Goal: Information Seeking & Learning: Learn about a topic

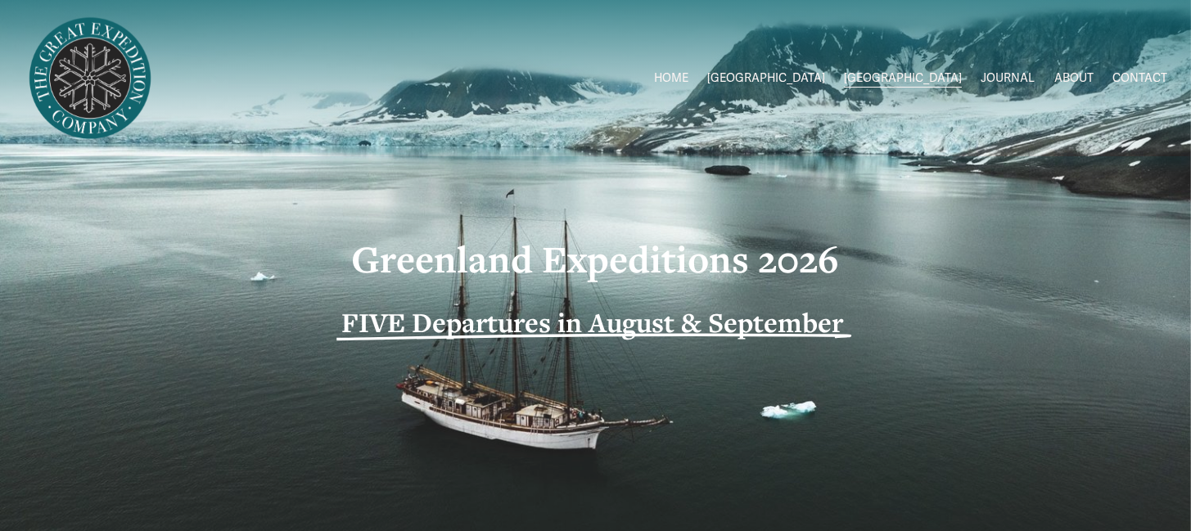
click at [1073, 79] on link "ABOUT" at bounding box center [1073, 78] width 39 height 24
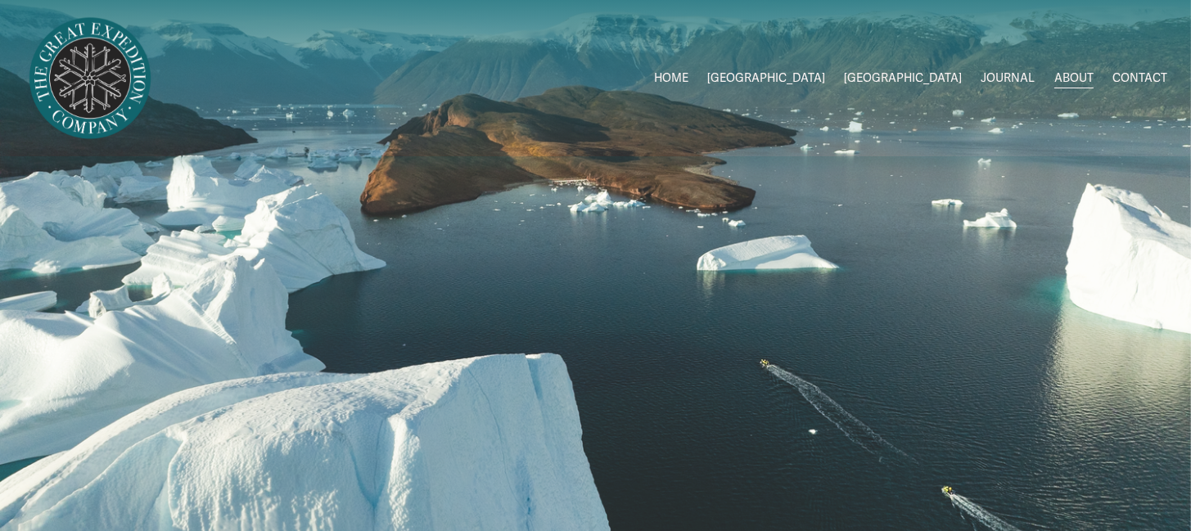
click at [942, 74] on span "[GEOGRAPHIC_DATA]" at bounding box center [903, 78] width 118 height 21
click at [0, 0] on span "2026 Expeditions" at bounding box center [0, 0] width 0 height 0
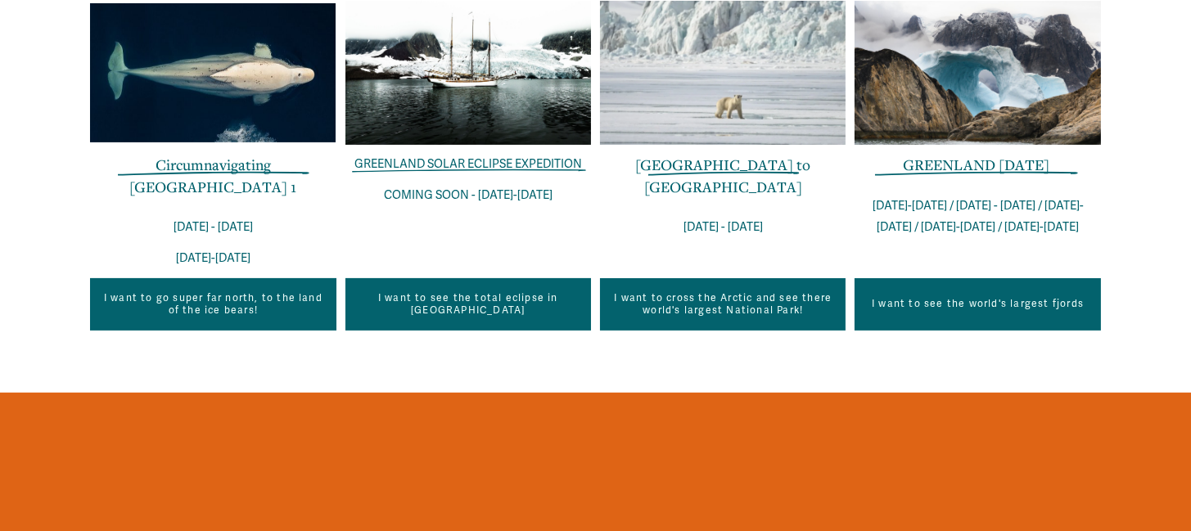
scroll to position [707, 0]
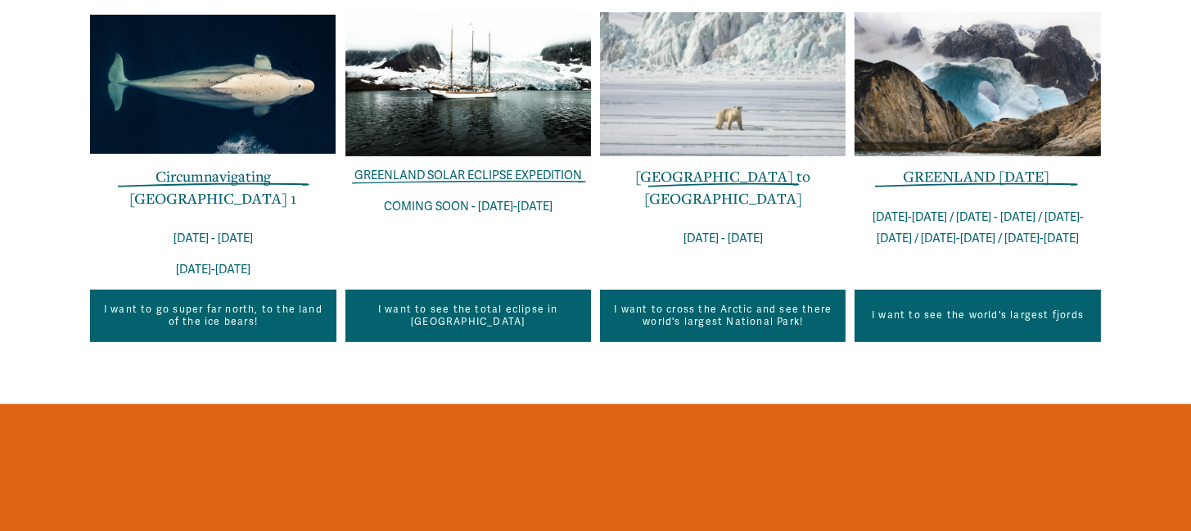
click at [1007, 182] on link "GREENLAND IN ONE WEEK" at bounding box center [976, 176] width 147 height 20
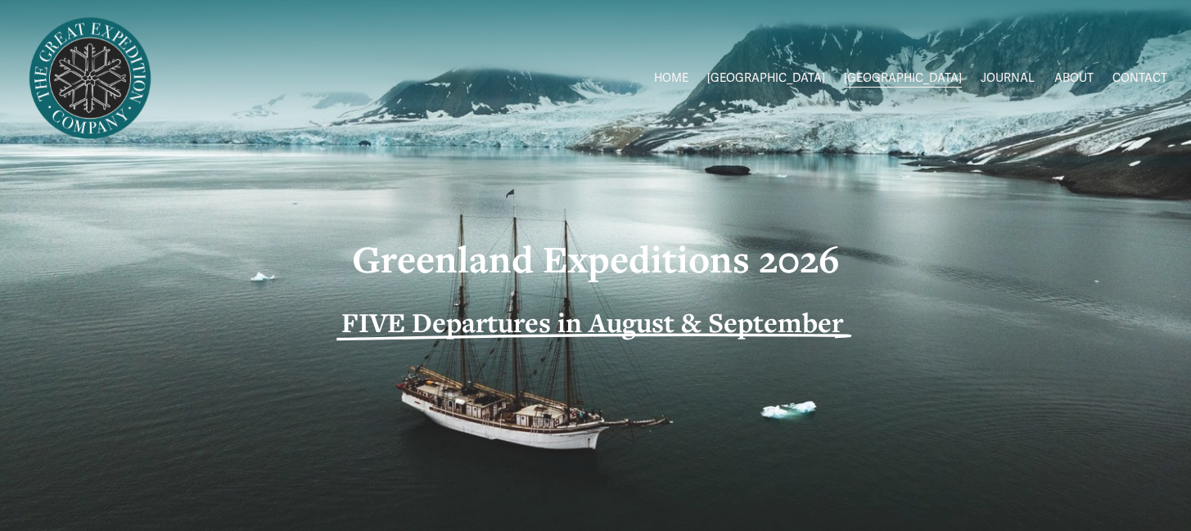
scroll to position [452, 0]
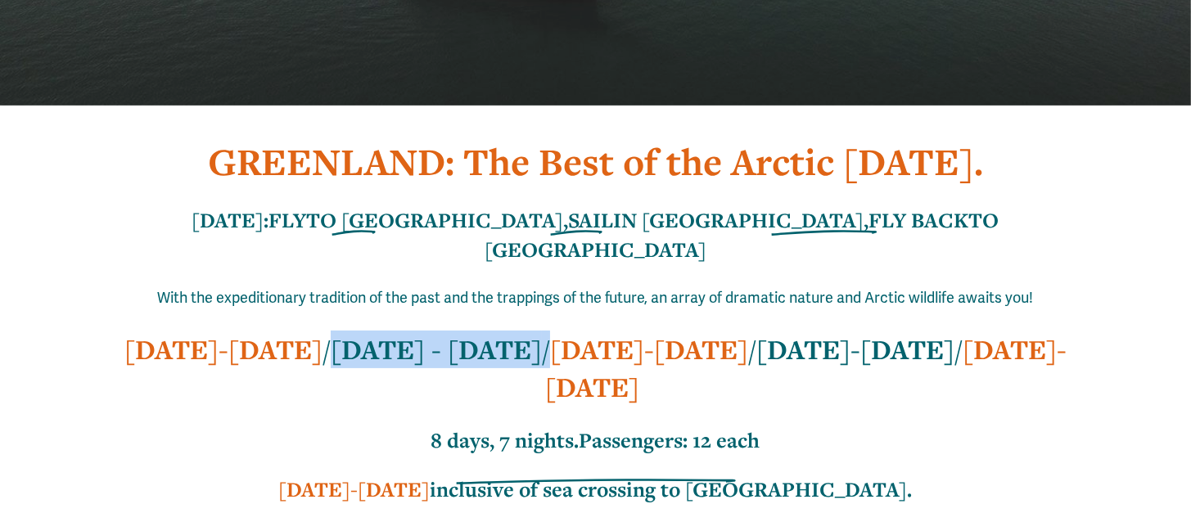
drag, startPoint x: 330, startPoint y: 322, endPoint x: 546, endPoint y: 337, distance: 216.7
click at [546, 337] on h2 "AUG 20-27 / AUG 27 - SEPT 03 / SEPT 03-10 / SEPT 10-17 / SEPT 17-27" at bounding box center [595, 368] width 1011 height 75
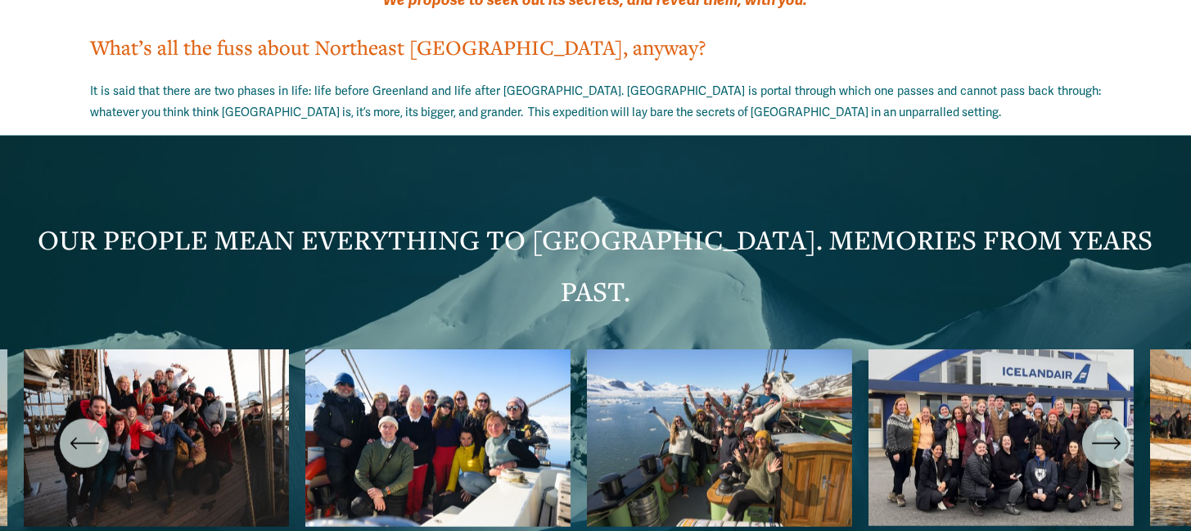
scroll to position [2801, 0]
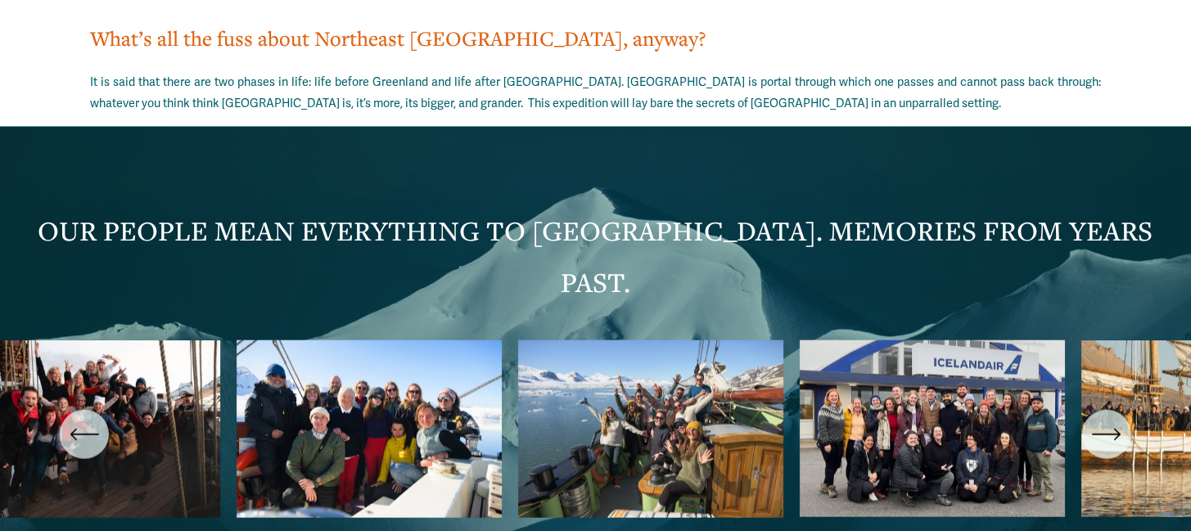
drag, startPoint x: 606, startPoint y: 319, endPoint x: 535, endPoint y: 319, distance: 70.4
click at [535, 341] on ul "Carousel" at bounding box center [596, 435] width 1144 height 188
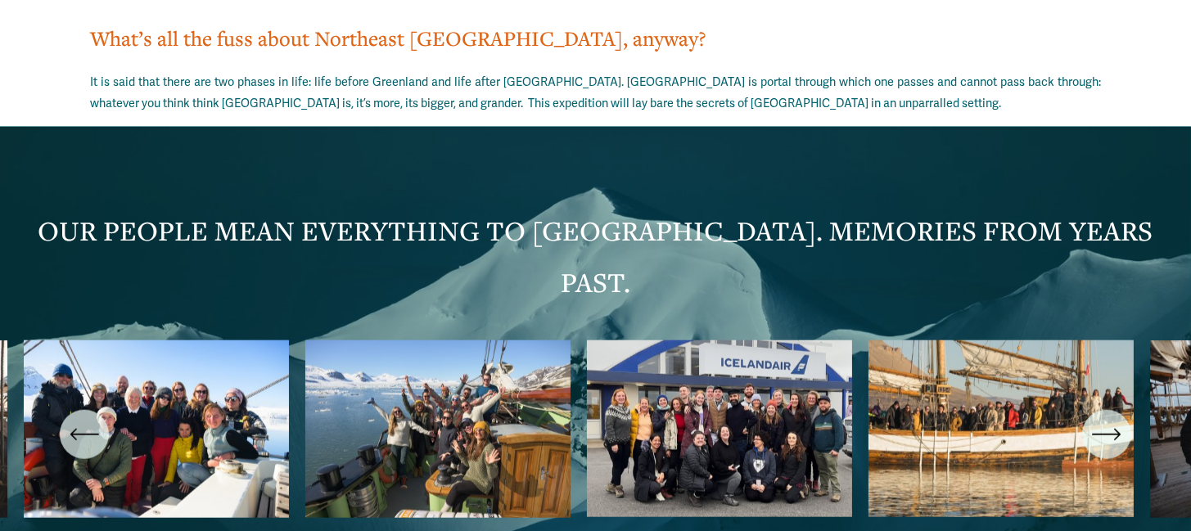
click at [1122, 410] on div "\a \a \a Next\a \a" at bounding box center [1106, 434] width 49 height 49
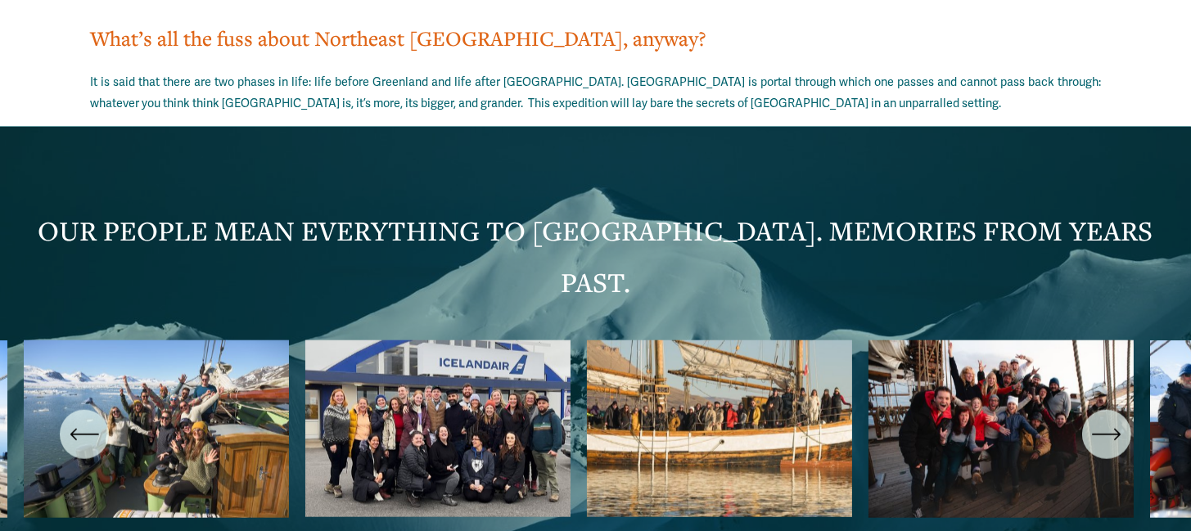
click at [1122, 410] on div "\a \a \a Next\a \a" at bounding box center [1106, 434] width 49 height 49
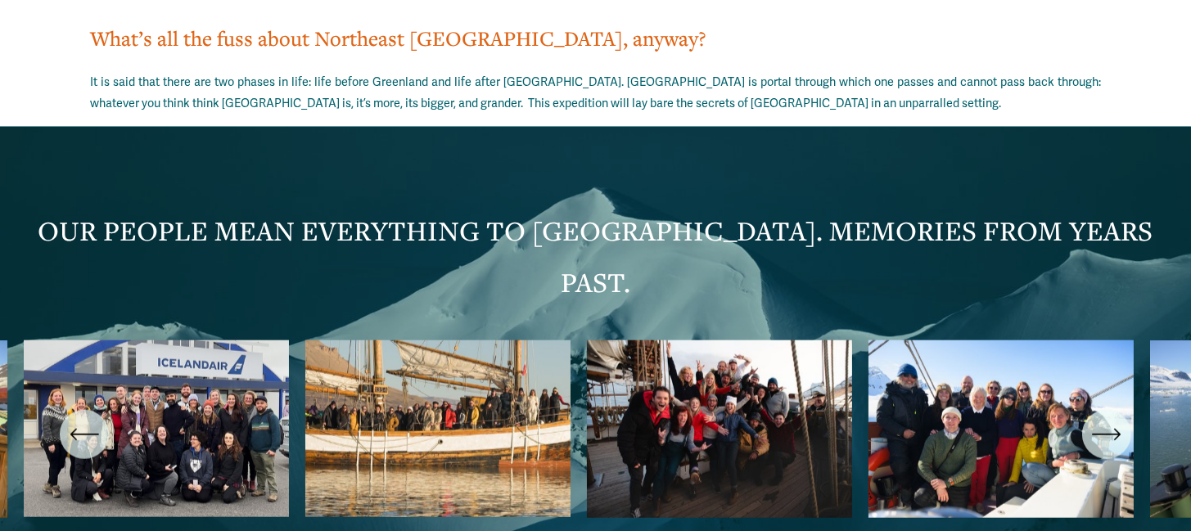
click at [1122, 410] on div "\a \a \a Next\a \a" at bounding box center [1106, 434] width 49 height 49
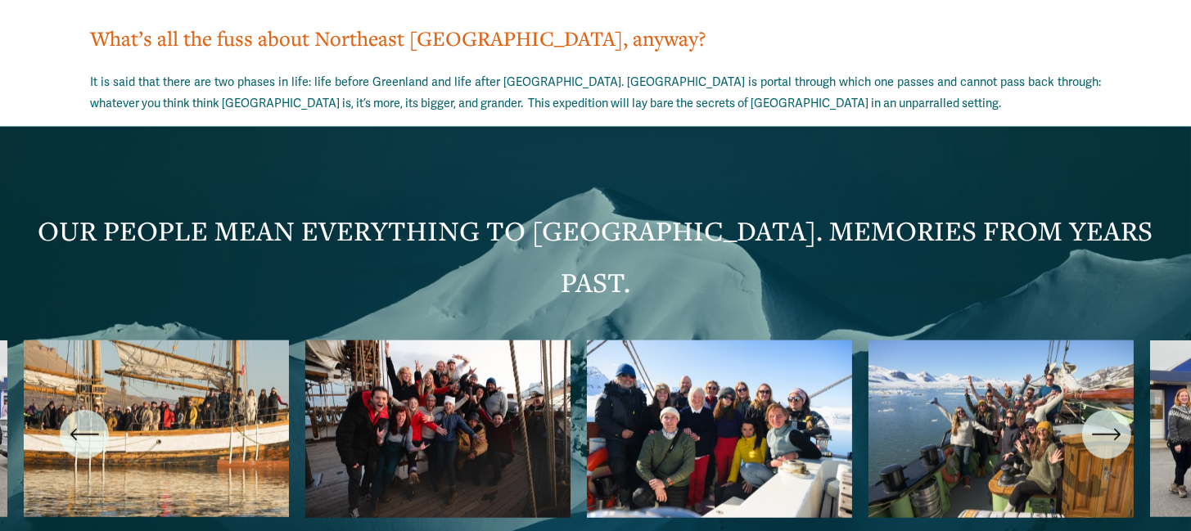
click at [1122, 410] on div "\a \a \a Next\a \a" at bounding box center [1106, 434] width 49 height 49
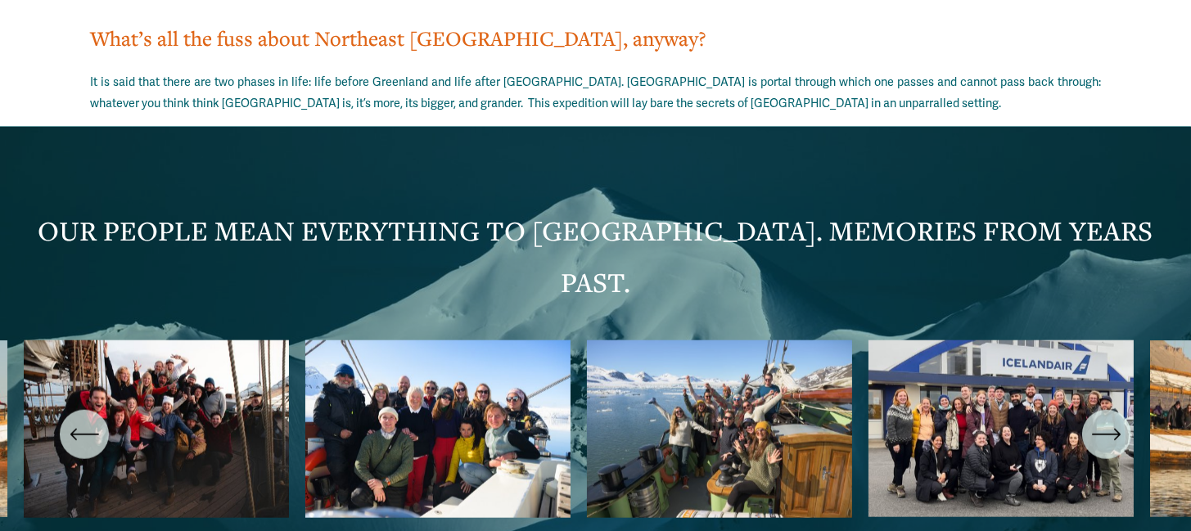
click at [1122, 410] on div "\a \a \a Next\a \a" at bounding box center [1106, 434] width 49 height 49
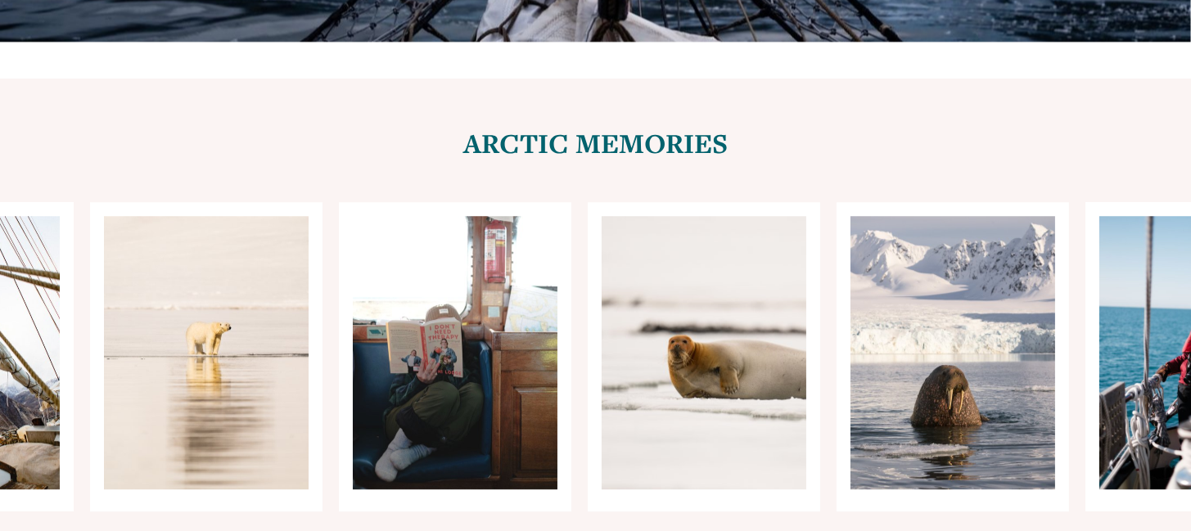
scroll to position [6597, 0]
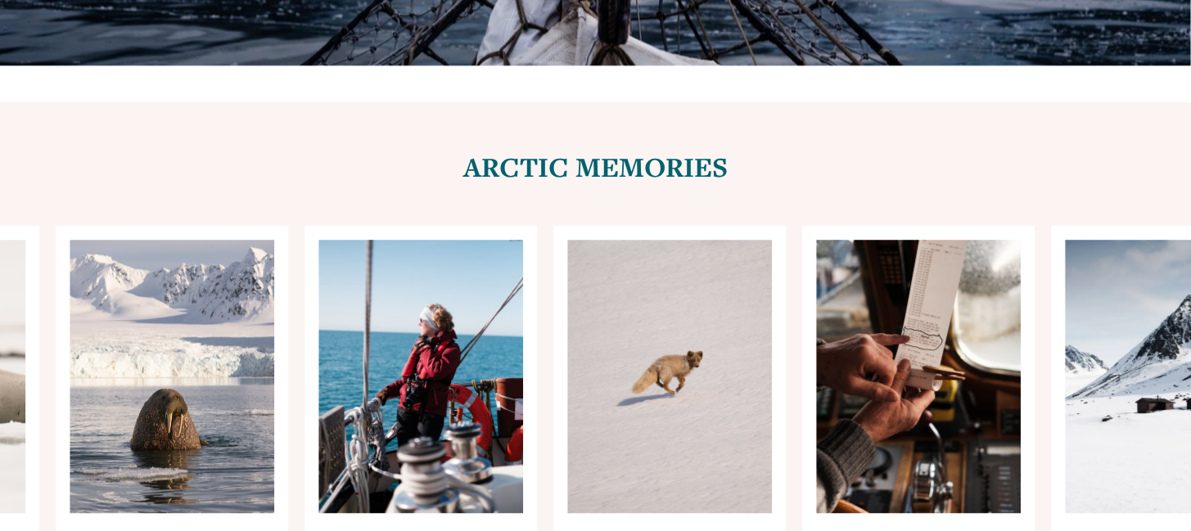
drag, startPoint x: 1131, startPoint y: 254, endPoint x: 402, endPoint y: 120, distance: 741.7
click at [402, 226] on div "Carousel" at bounding box center [595, 380] width 1191 height 309
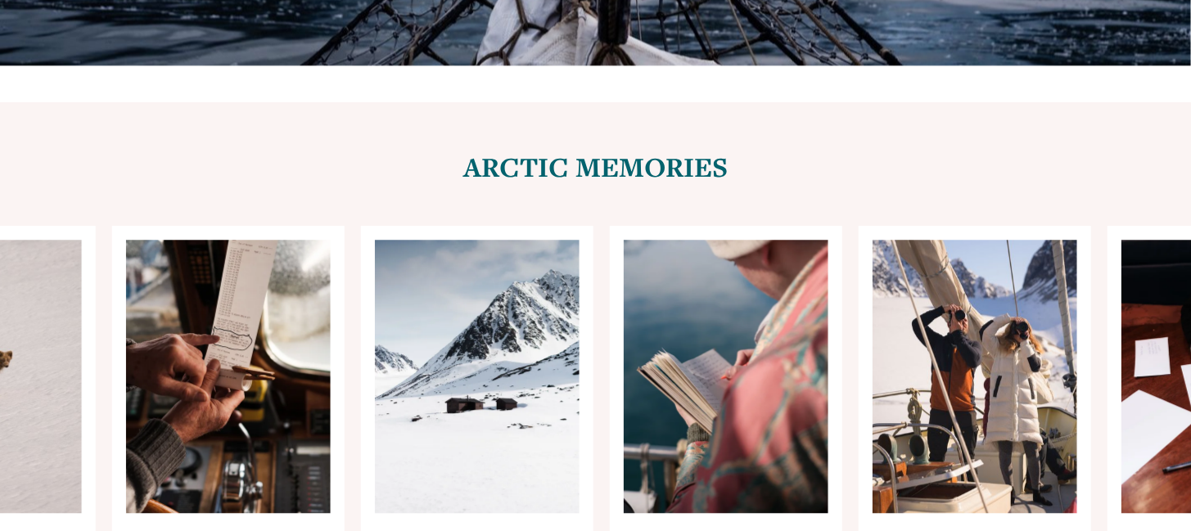
drag, startPoint x: 842, startPoint y: 246, endPoint x: 409, endPoint y: 235, distance: 432.4
click at [399, 239] on ul "Carousel" at bounding box center [595, 380] width 1011 height 309
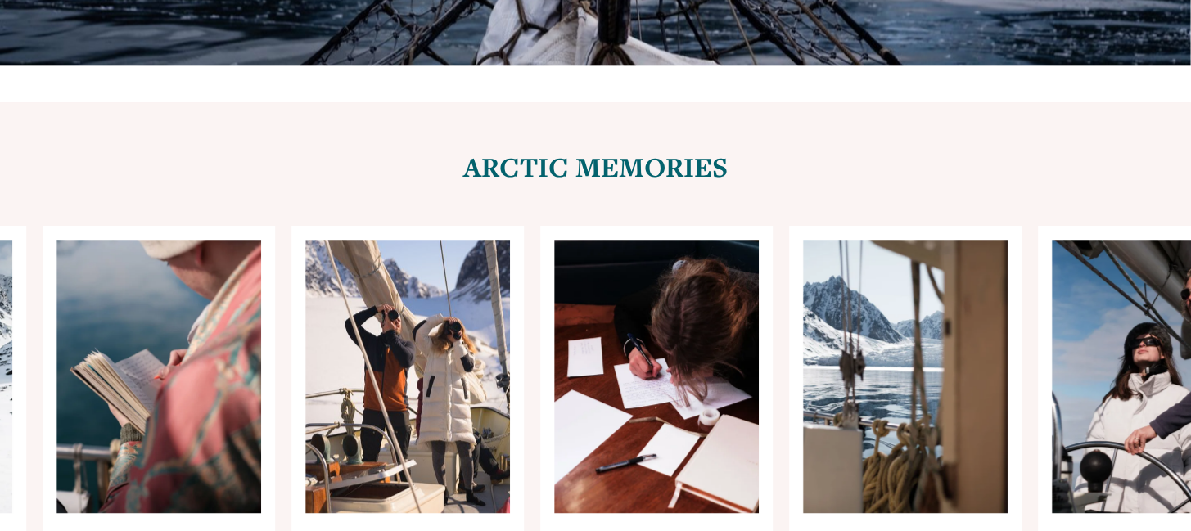
drag, startPoint x: 902, startPoint y: 263, endPoint x: 395, endPoint y: 267, distance: 506.8
click at [391, 273] on ul "Carousel" at bounding box center [595, 380] width 1011 height 309
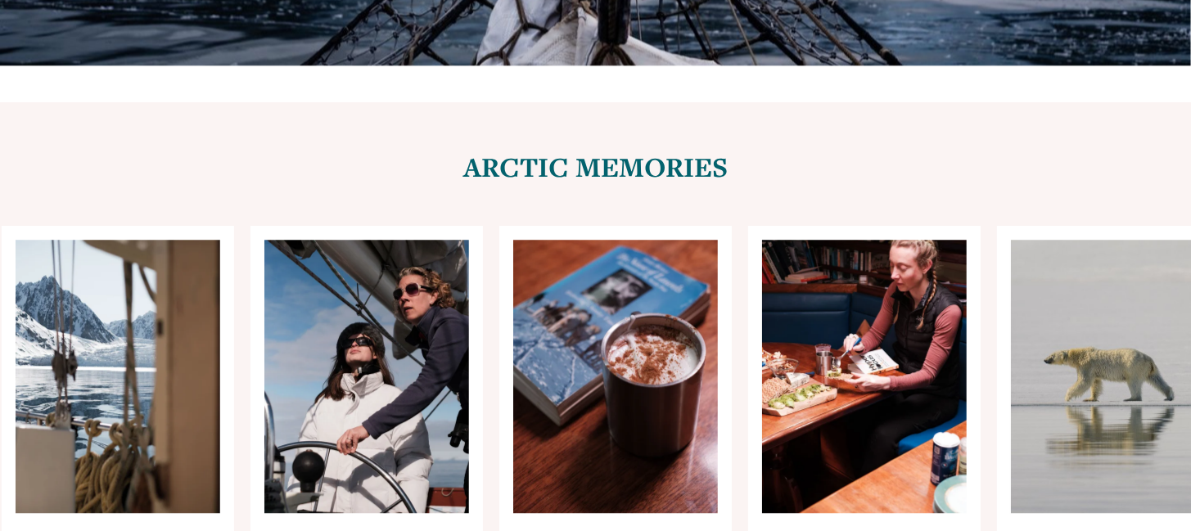
drag, startPoint x: 841, startPoint y: 265, endPoint x: 411, endPoint y: 266, distance: 429.8
click at [416, 262] on ul "Carousel" at bounding box center [595, 380] width 1011 height 309
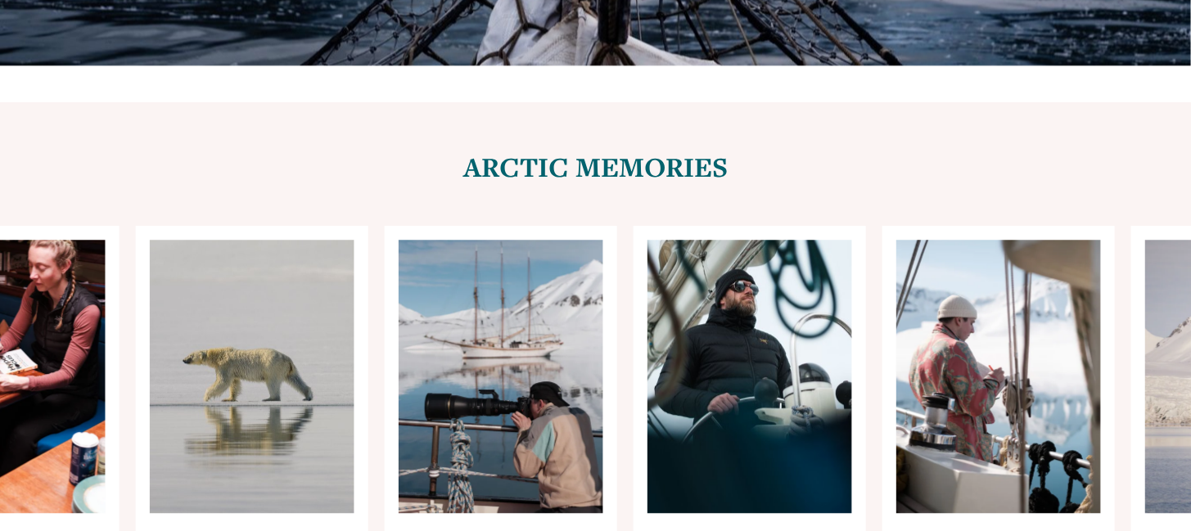
drag, startPoint x: 860, startPoint y: 296, endPoint x: 303, endPoint y: 295, distance: 557.5
click at [303, 295] on ul "Carousel" at bounding box center [595, 380] width 1011 height 309
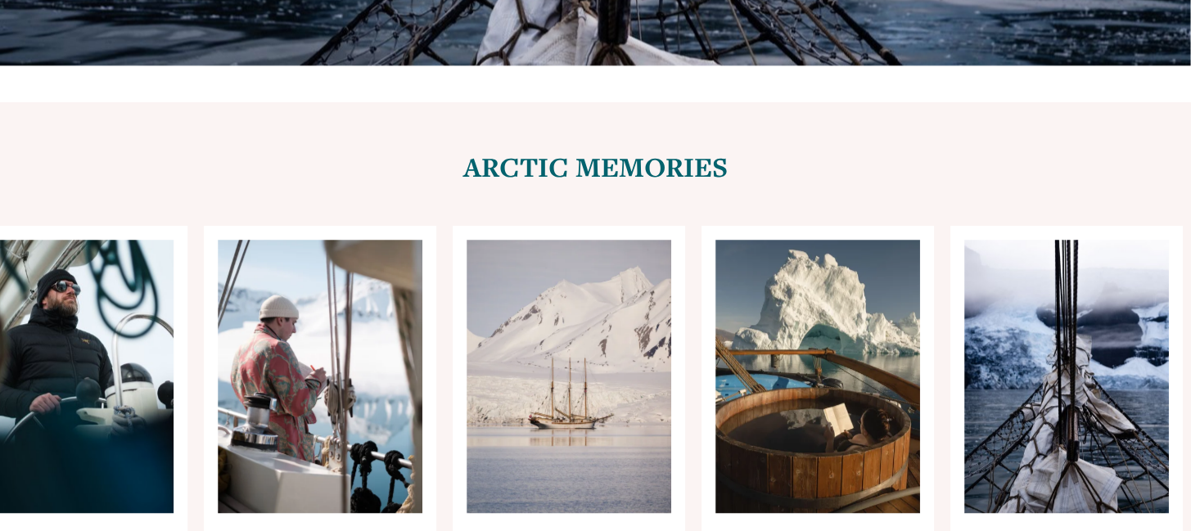
drag, startPoint x: 761, startPoint y: 297, endPoint x: 169, endPoint y: 364, distance: 595.7
click at [169, 363] on ul "Carousel" at bounding box center [595, 380] width 1011 height 309
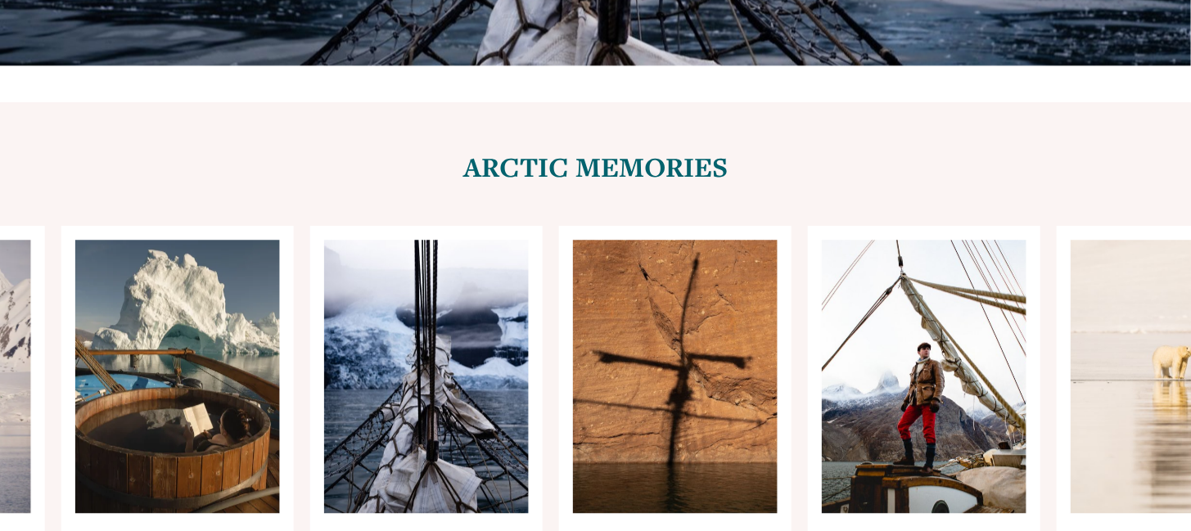
drag, startPoint x: 860, startPoint y: 275, endPoint x: 396, endPoint y: 297, distance: 463.9
click at [396, 297] on ul "Carousel" at bounding box center [595, 380] width 1011 height 309
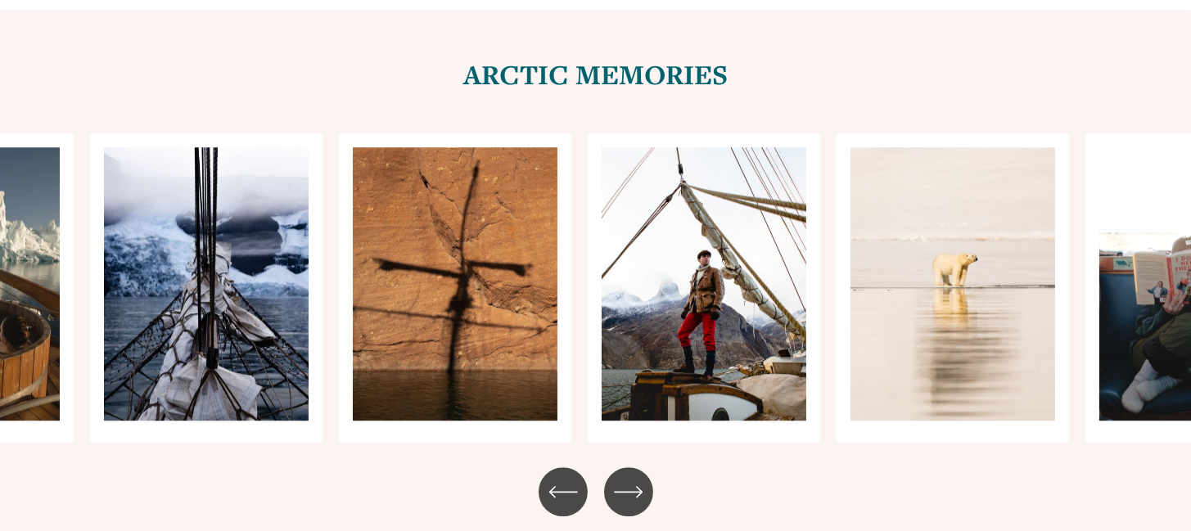
scroll to position [7049, 0]
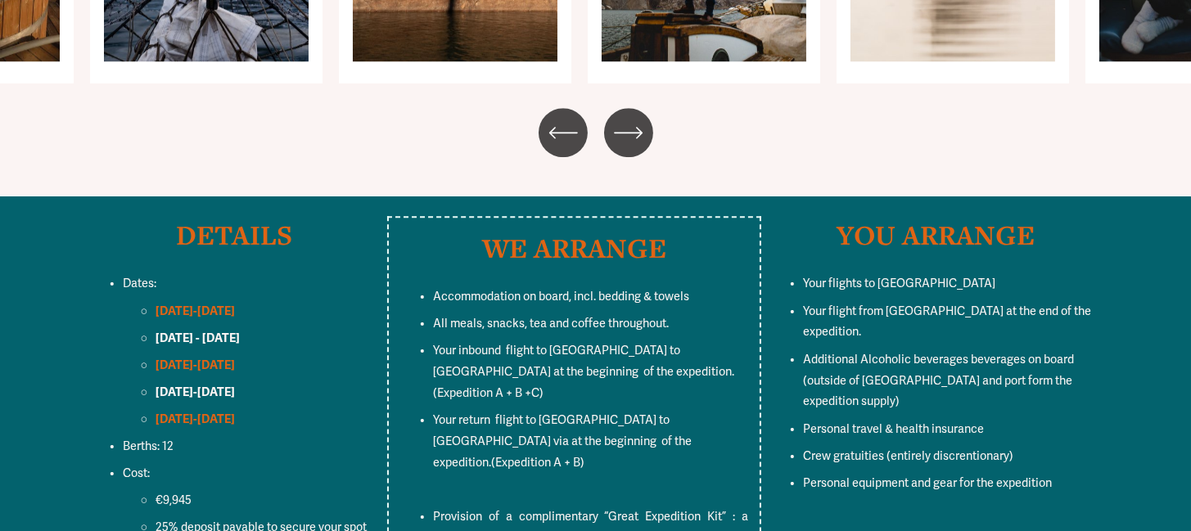
drag, startPoint x: 196, startPoint y: 361, endPoint x: 142, endPoint y: 364, distance: 54.1
click at [156, 490] on p "€9,945" at bounding box center [267, 500] width 223 height 21
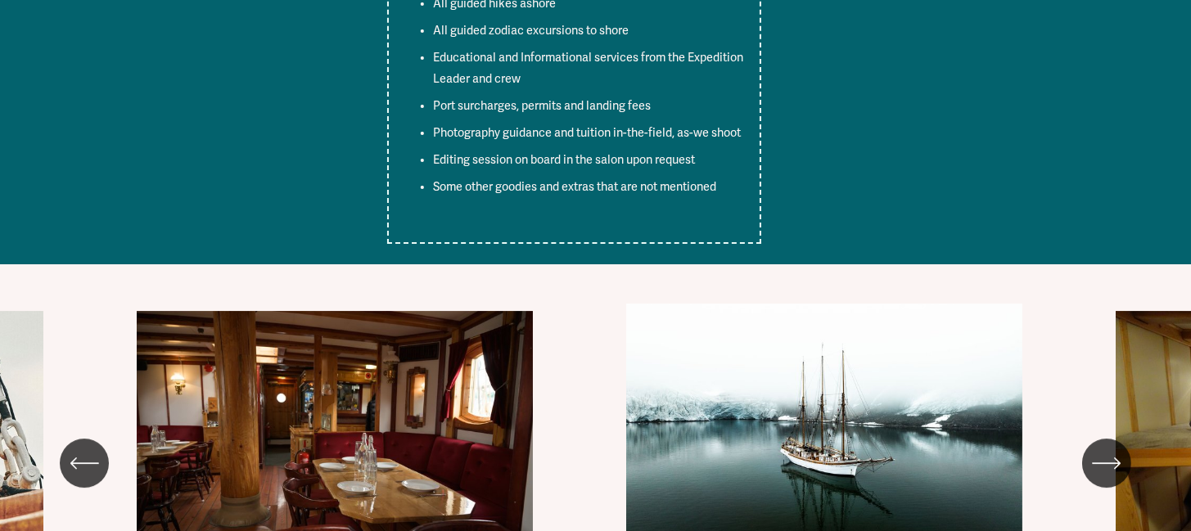
scroll to position [7862, 0]
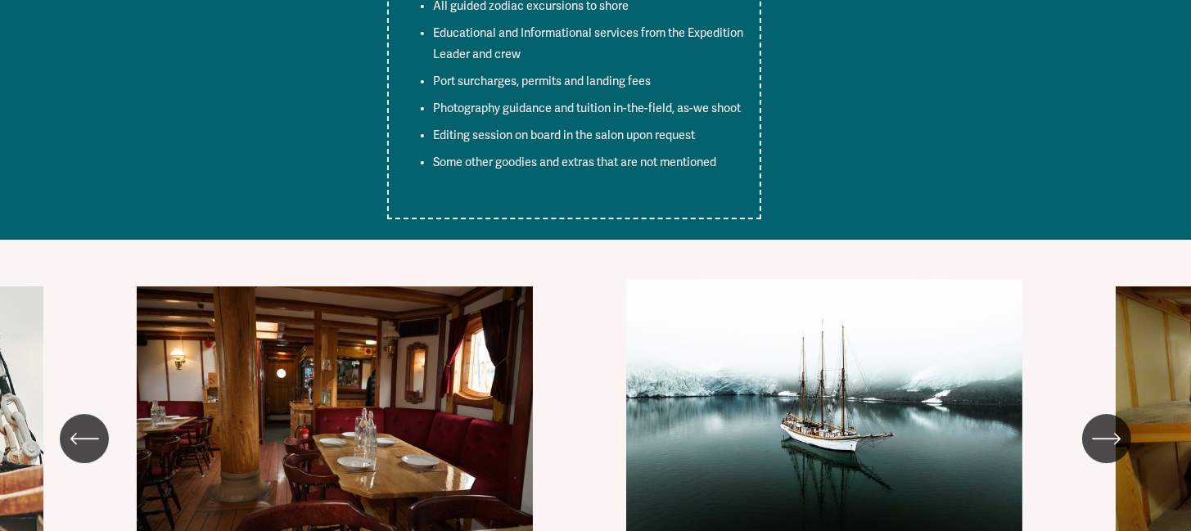
click at [397, 297] on ul "Linden Saloon Linden beside a glacier in Svalbard" at bounding box center [595, 439] width 1011 height 320
click at [79, 424] on icon "\a \a Previous\a \a \a" at bounding box center [84, 438] width 29 height 29
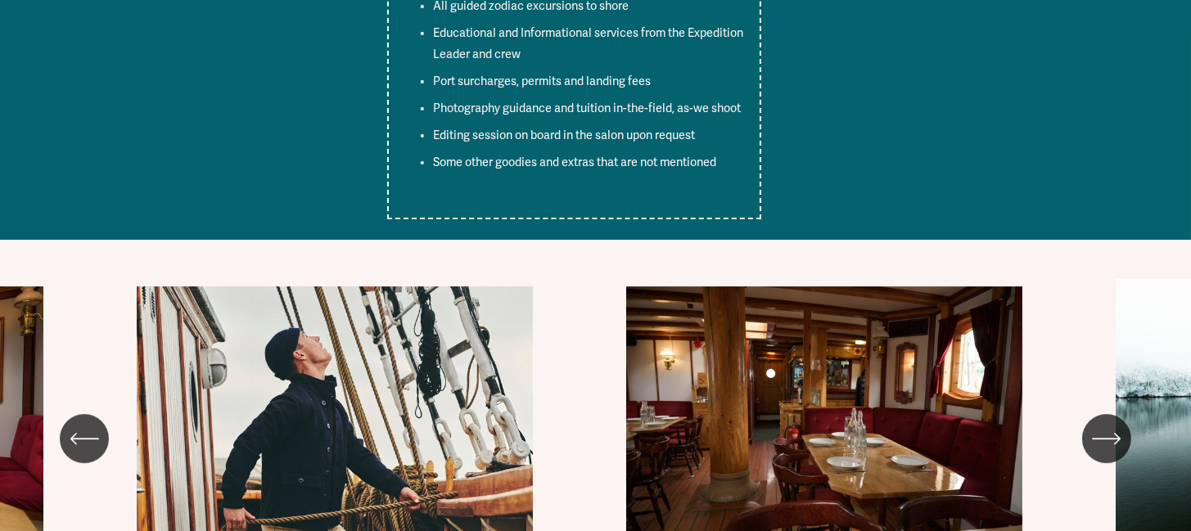
click at [79, 424] on icon "\a \a Previous\a \a \a" at bounding box center [84, 438] width 29 height 29
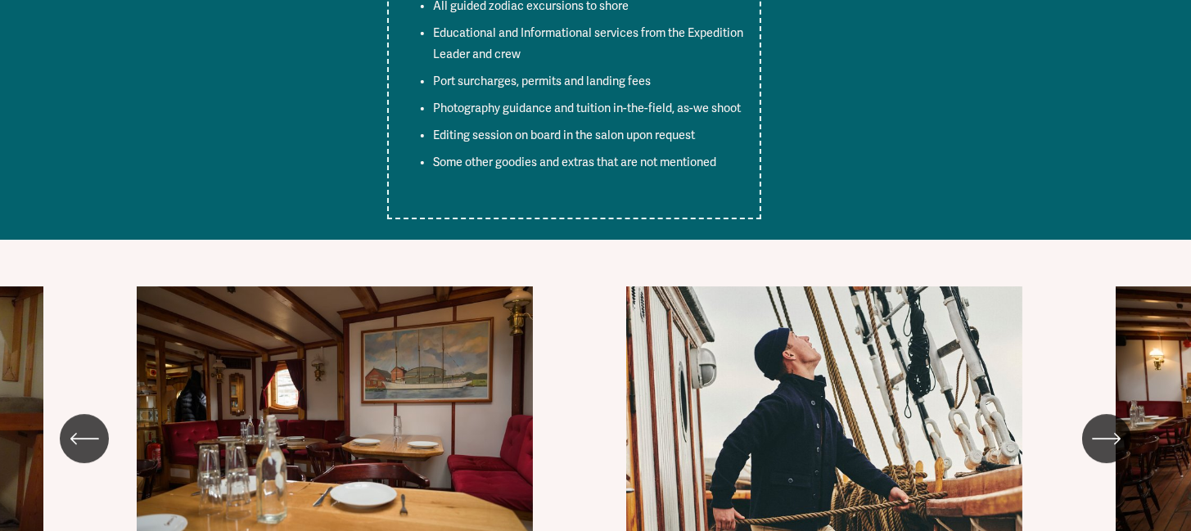
click at [79, 424] on icon "\a \a Previous\a \a \a" at bounding box center [84, 438] width 29 height 29
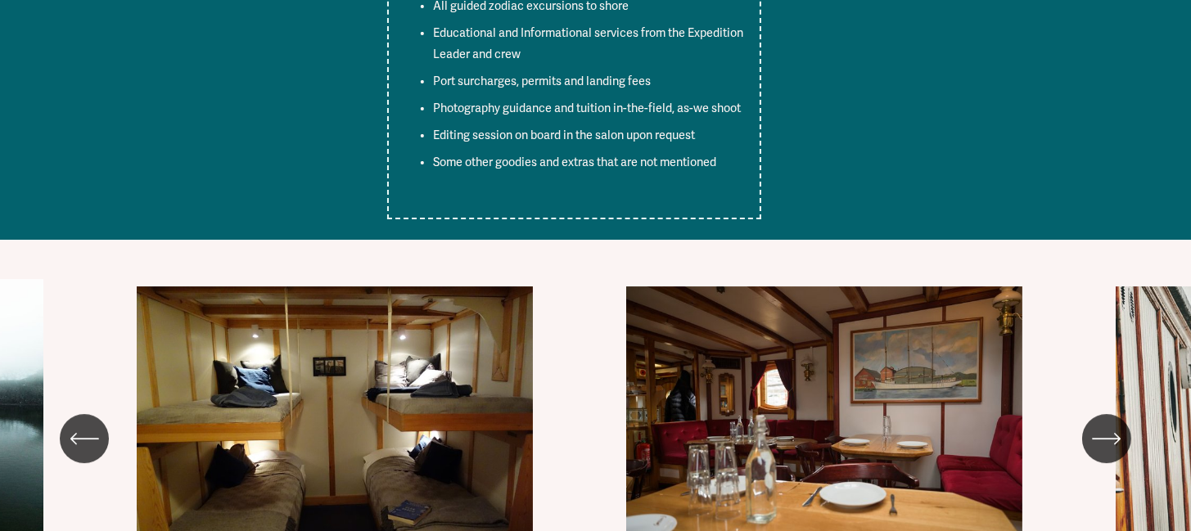
click at [79, 424] on icon "\a \a Previous\a \a \a" at bounding box center [84, 438] width 29 height 29
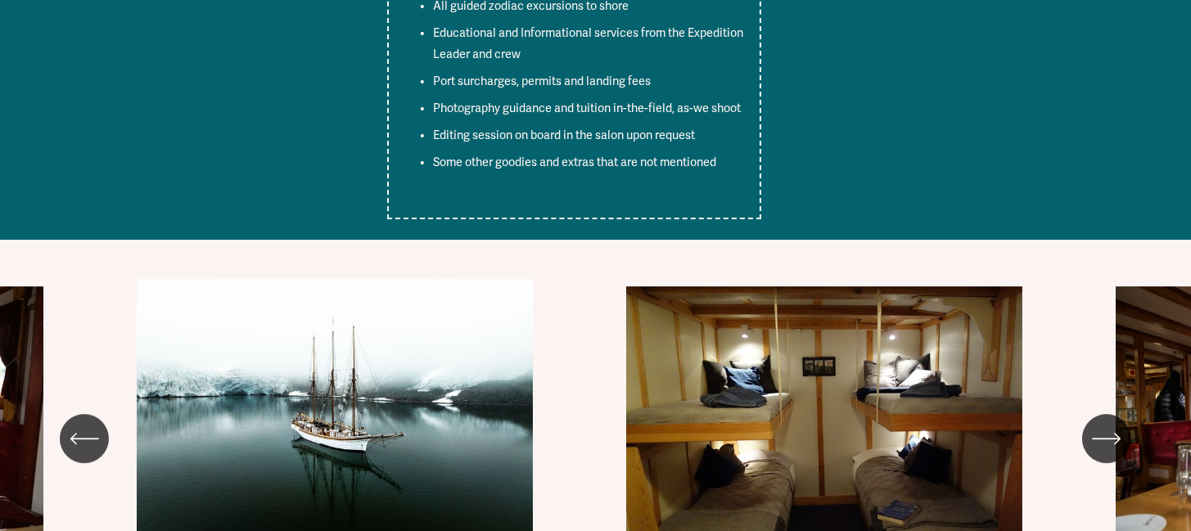
click at [79, 424] on icon "\a \a Previous\a \a \a" at bounding box center [84, 438] width 29 height 29
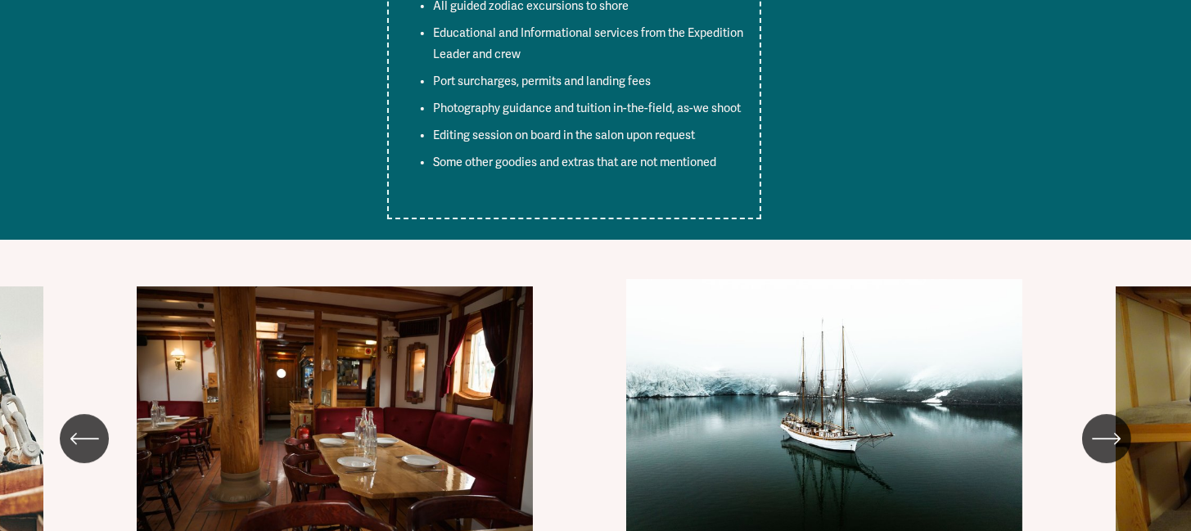
click at [79, 424] on icon "\a \a Previous\a \a \a" at bounding box center [84, 438] width 29 height 29
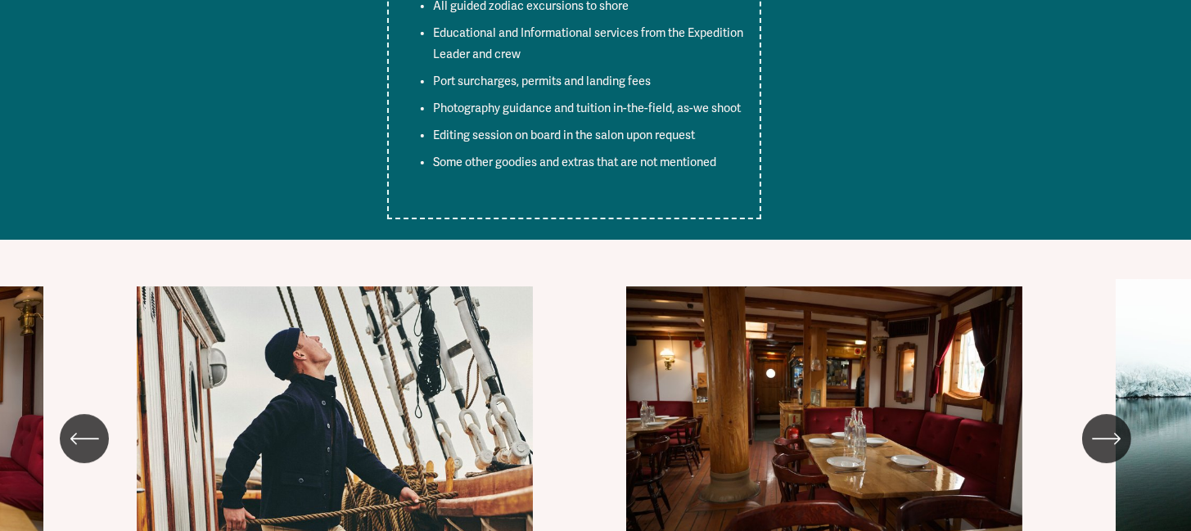
click at [79, 424] on icon "\a \a Previous\a \a \a" at bounding box center [84, 438] width 29 height 29
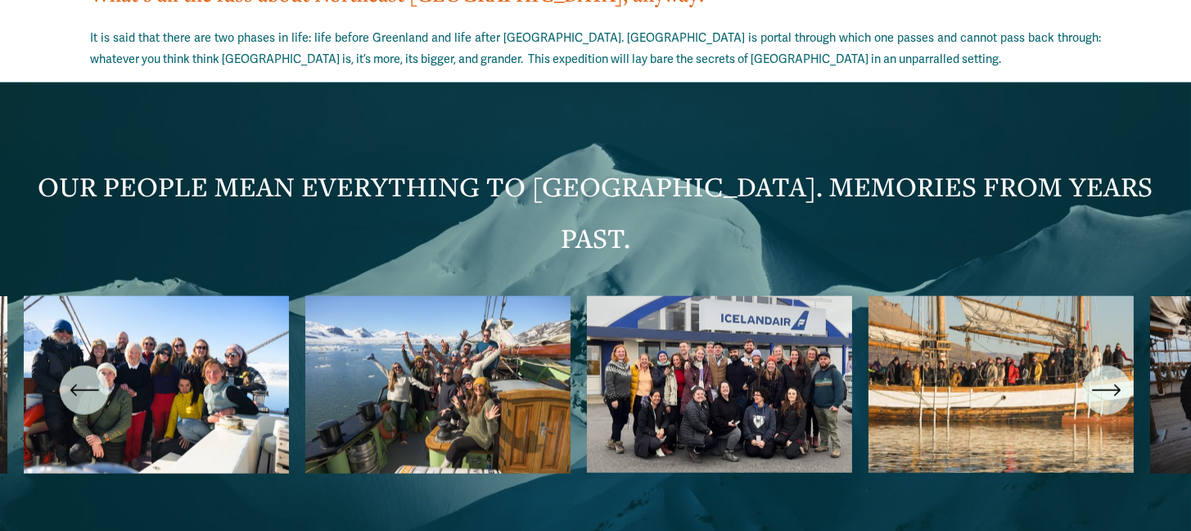
scroll to position [0, 0]
